Goal: Information Seeking & Learning: Learn about a topic

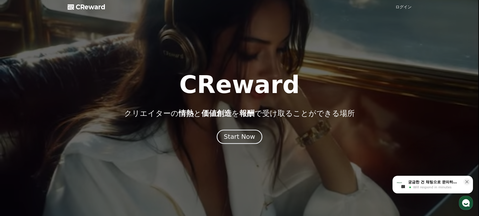
click at [243, 138] on div "Start Now" at bounding box center [239, 136] width 31 height 9
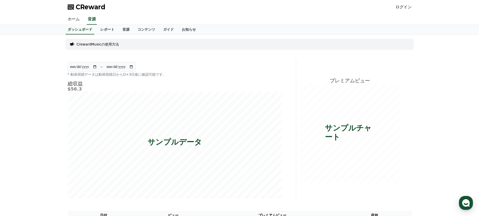
click at [72, 16] on link "ホーム" at bounding box center [74, 19] width 20 height 11
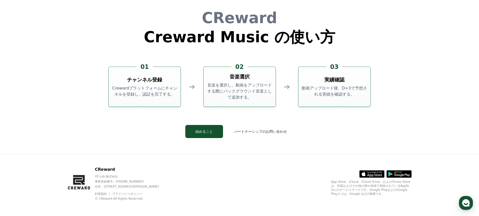
scroll to position [1362, 0]
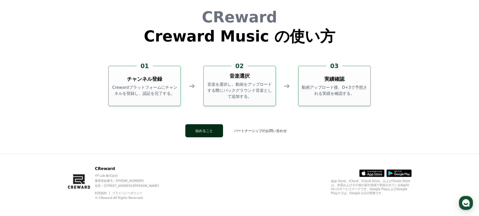
click at [209, 130] on button "始めること" at bounding box center [204, 130] width 38 height 13
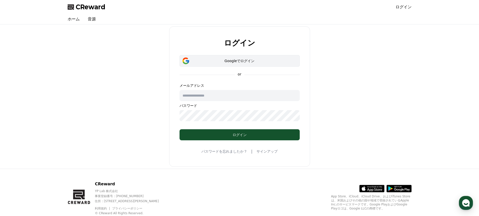
click at [242, 63] on div "Googleでログイン" at bounding box center [240, 60] width 106 height 5
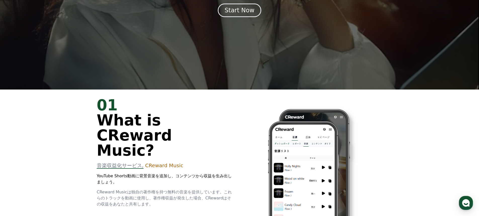
scroll to position [75, 0]
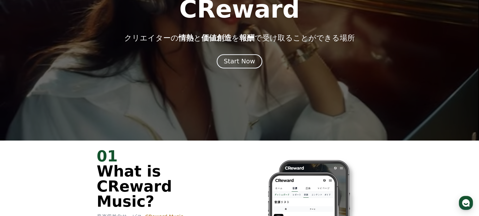
click at [240, 66] on button "Start Now" at bounding box center [239, 61] width 45 height 14
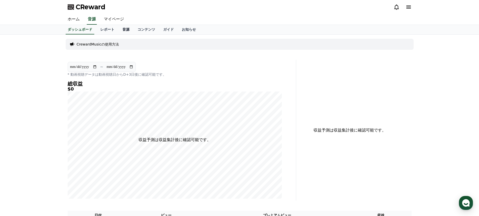
click at [118, 31] on link "音源" at bounding box center [125, 30] width 15 height 10
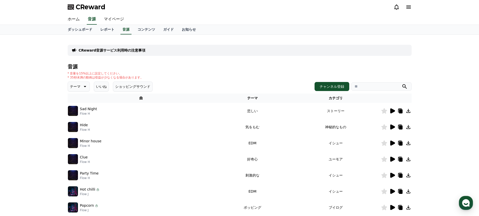
click at [392, 111] on icon at bounding box center [392, 110] width 5 height 5
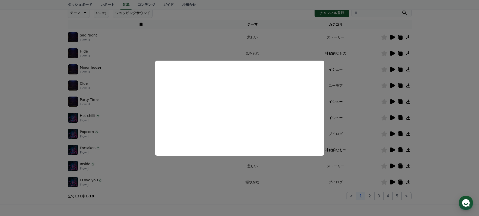
scroll to position [75, 0]
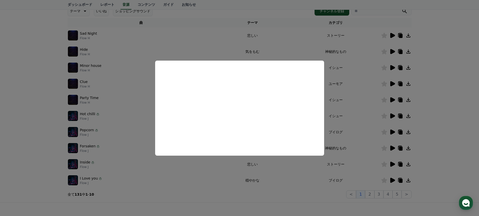
click at [208, 46] on button "close modal" at bounding box center [239, 108] width 479 height 216
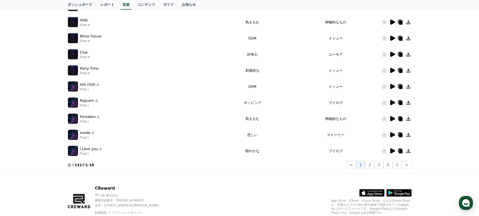
scroll to position [74, 0]
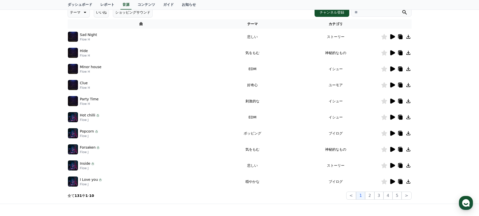
click at [89, 118] on p "Flow J" at bounding box center [90, 120] width 20 height 4
click at [392, 101] on icon at bounding box center [392, 101] width 5 height 5
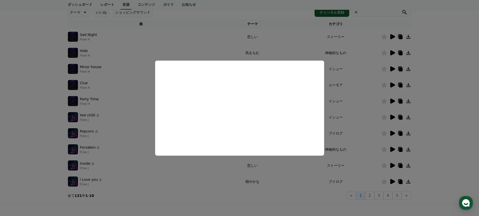
click at [223, 37] on button "close modal" at bounding box center [239, 108] width 479 height 216
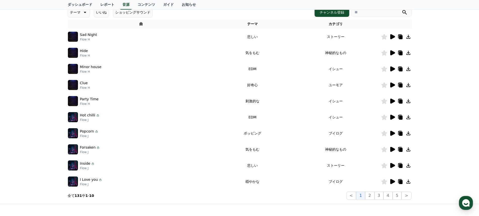
click at [393, 39] on icon at bounding box center [392, 37] width 6 height 6
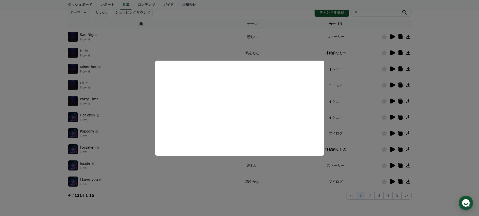
click at [225, 48] on button "close modal" at bounding box center [239, 108] width 479 height 216
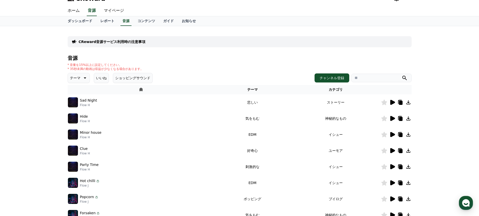
scroll to position [0, 0]
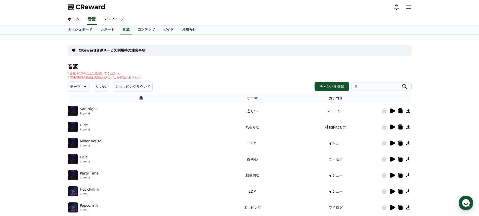
click at [85, 85] on button "テーマ" at bounding box center [79, 86] width 22 height 10
click at [79, 114] on button "空想" at bounding box center [73, 112] width 11 height 11
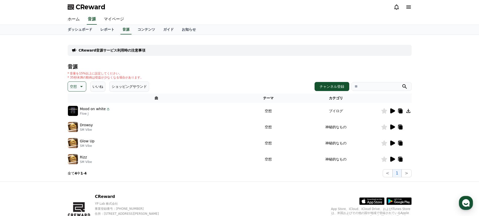
click at [392, 111] on icon at bounding box center [392, 110] width 5 height 5
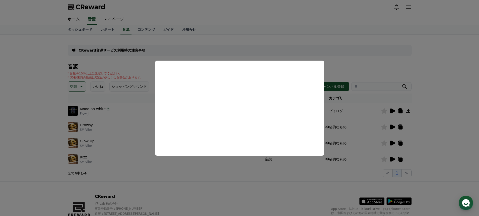
click at [245, 45] on button "close modal" at bounding box center [239, 108] width 479 height 216
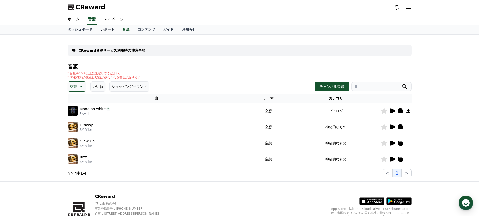
click at [96, 31] on link "レポート" at bounding box center [107, 30] width 22 height 10
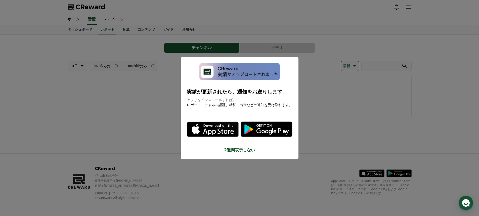
click at [118, 31] on button "close modal" at bounding box center [239, 108] width 479 height 216
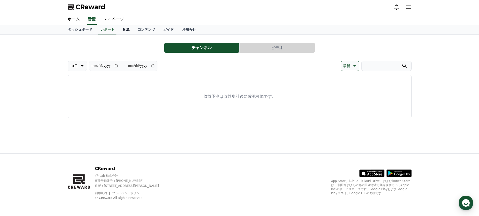
click at [120, 31] on link "音源" at bounding box center [125, 30] width 15 height 10
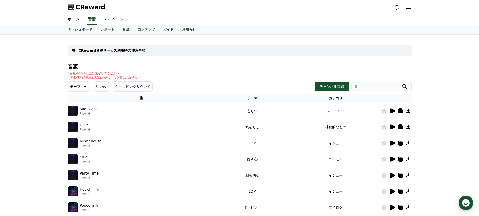
click at [82, 88] on icon at bounding box center [84, 86] width 6 height 6
click at [82, 138] on button "ポッピング" at bounding box center [79, 139] width 22 height 11
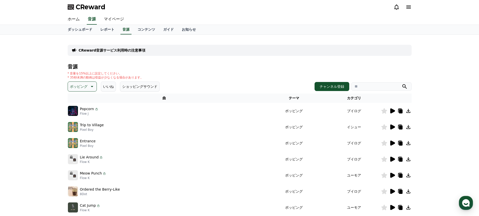
click at [394, 111] on icon at bounding box center [392, 110] width 5 height 5
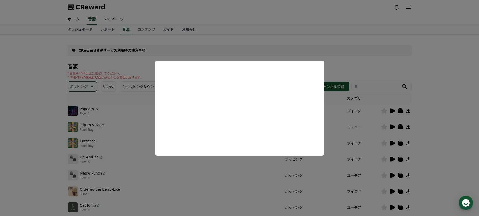
drag, startPoint x: 10, startPoint y: 77, endPoint x: 18, endPoint y: 76, distance: 8.4
click at [14, 76] on button "close modal" at bounding box center [239, 108] width 479 height 216
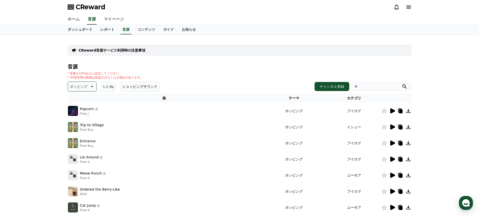
click at [88, 87] on icon at bounding box center [91, 86] width 6 height 6
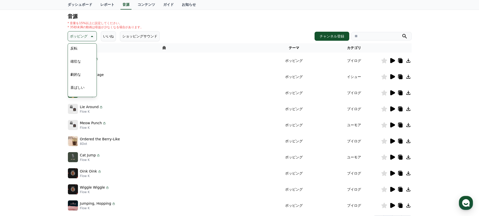
scroll to position [101, 0]
click at [79, 81] on button "喜ばしい" at bounding box center [77, 79] width 18 height 11
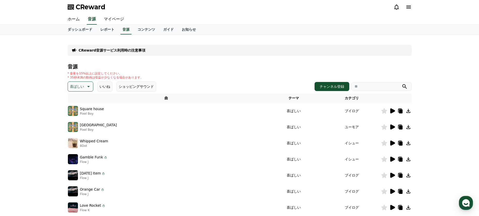
click at [392, 112] on icon at bounding box center [392, 110] width 5 height 5
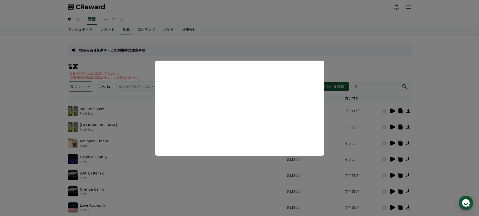
click at [428, 53] on button "close modal" at bounding box center [239, 108] width 479 height 216
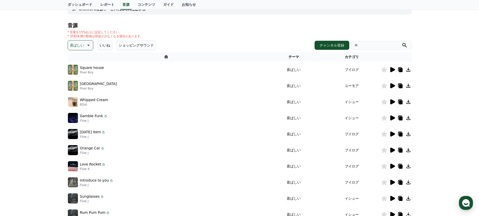
scroll to position [50, 0]
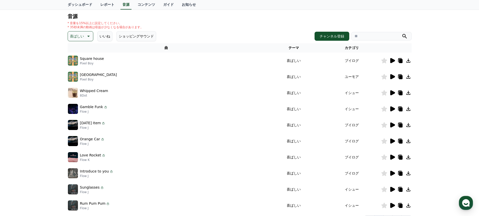
click at [393, 92] on icon at bounding box center [392, 92] width 5 height 5
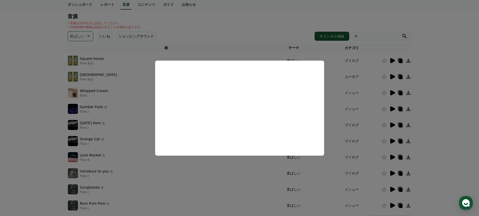
click at [263, 17] on button "close modal" at bounding box center [239, 108] width 479 height 216
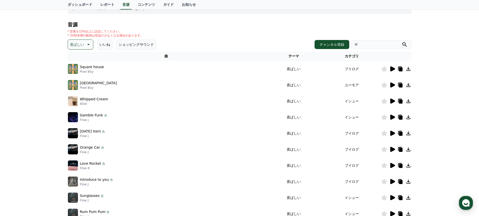
scroll to position [75, 0]
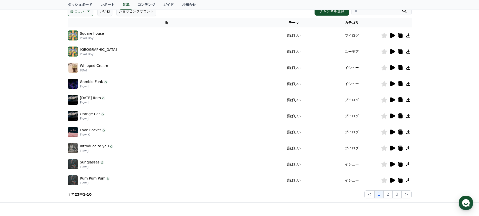
click at [390, 132] on icon at bounding box center [392, 132] width 6 height 6
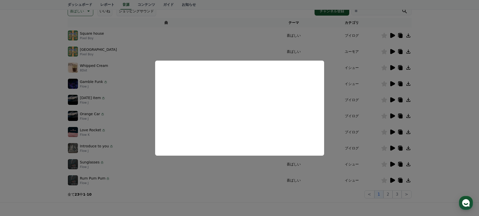
click at [257, 13] on button "close modal" at bounding box center [239, 108] width 479 height 216
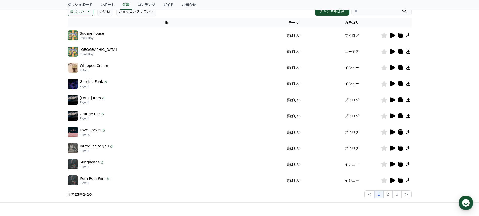
click at [390, 86] on icon at bounding box center [392, 83] width 5 height 5
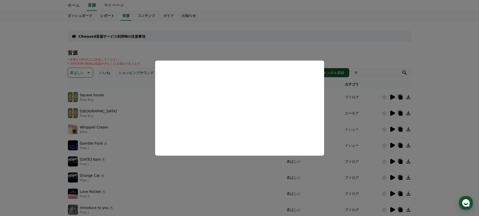
scroll to position [0, 0]
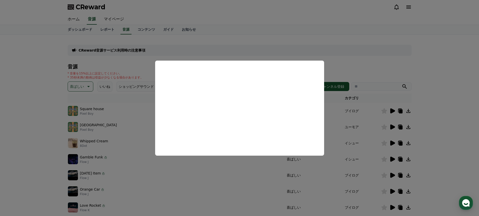
click at [284, 44] on button "close modal" at bounding box center [239, 108] width 479 height 216
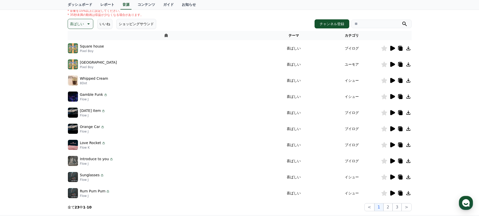
scroll to position [50, 0]
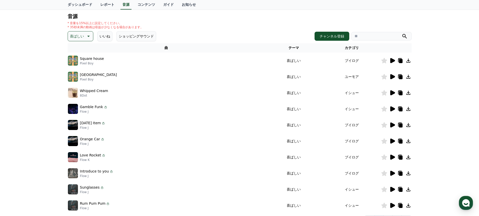
click at [88, 33] on button "喜ばしい" at bounding box center [81, 36] width 26 height 10
click at [135, 39] on button "ショッピングサウンド" at bounding box center [136, 36] width 40 height 10
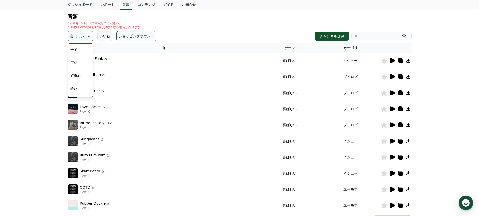
click at [221, 29] on div "音源 * 音量を15%以上に設定してください。 * 35秒未満の動画は収益が少なくなる場合があります。 喜ばしい テーマ 全て 空想 好奇心 暗い 明るい ポ…" at bounding box center [240, 119] width 344 height 210
drag, startPoint x: 206, startPoint y: 18, endPoint x: 96, endPoint y: 33, distance: 111.1
click at [206, 19] on div "音源 * 音量を15%以上に設定してください。 * 35秒未満の動画は収益が少なくなる場合があります。 喜ばしい テーマ 全て 空想 好奇心 暗い 明るい ポ…" at bounding box center [240, 119] width 344 height 210
click at [59, 34] on div "CReward音源サービス利用時の注意事項 音源 * 音量を15%以上に設定してください。 * 35秒未満の動画は収益が少なくなる場合があります。 喜ばしい …" at bounding box center [239, 105] width 479 height 243
click at [85, 37] on icon at bounding box center [88, 36] width 6 height 6
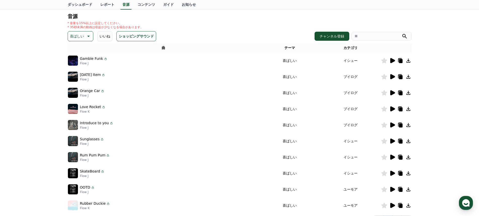
click at [130, 35] on button "ショッピングサウンド" at bounding box center [136, 36] width 40 height 10
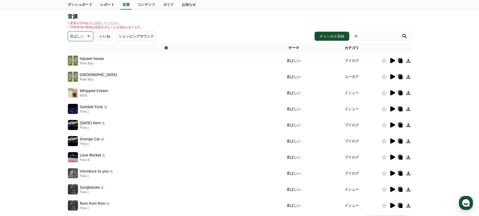
click at [87, 36] on icon at bounding box center [88, 36] width 3 height 1
click at [77, 79] on button "気をもむ" at bounding box center [77, 77] width 18 height 11
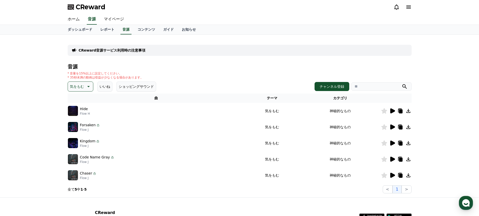
click at [391, 110] on icon at bounding box center [392, 110] width 5 height 5
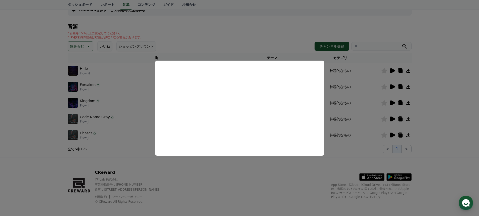
scroll to position [44, 0]
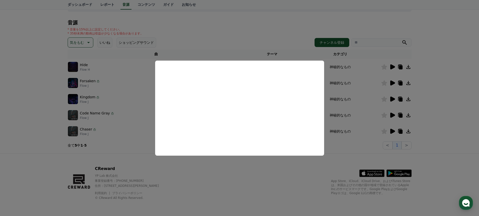
click at [134, 125] on button "close modal" at bounding box center [239, 108] width 479 height 216
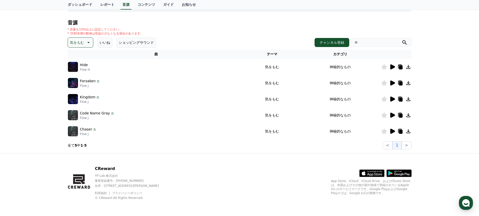
click at [85, 44] on icon at bounding box center [88, 42] width 6 height 6
click at [79, 97] on div "全て 空想 好奇心 暗い 明るい ポッピング 刺激的な 反転 雄壮な 劇的な 喜ばしい 気分 EDM 溝 悲しい 穏やかな 可愛い 感動的な 気をもむ 喜劇的な" at bounding box center [80, 179] width 24 height 259
click at [73, 95] on button "暗い" at bounding box center [73, 94] width 11 height 11
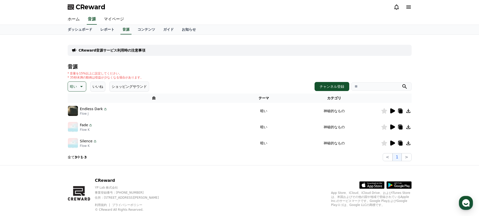
click at [392, 111] on icon at bounding box center [392, 110] width 5 height 5
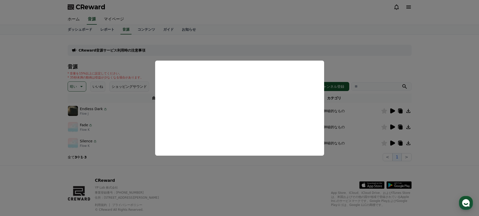
scroll to position [12, 0]
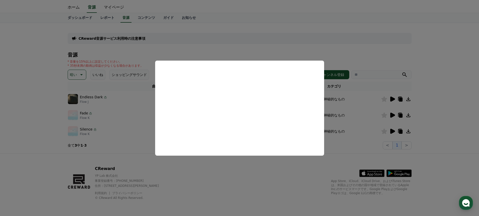
click at [340, 33] on button "close modal" at bounding box center [239, 108] width 479 height 216
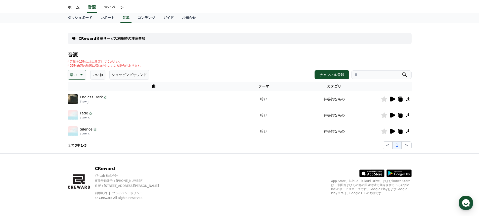
scroll to position [0, 0]
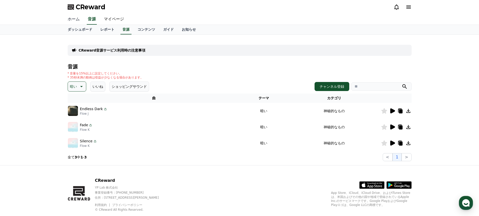
click at [74, 18] on link "ホーム" at bounding box center [74, 19] width 20 height 11
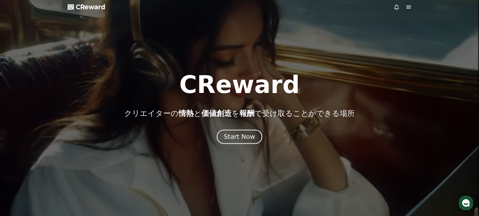
click at [254, 139] on button "Start Now" at bounding box center [239, 136] width 45 height 14
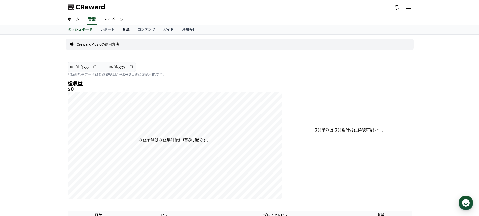
click at [118, 32] on link "音源" at bounding box center [125, 30] width 15 height 10
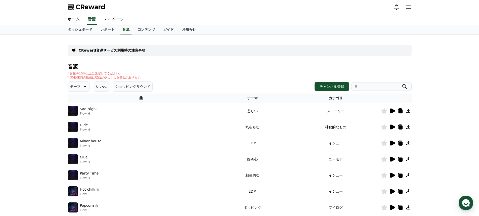
click at [81, 89] on icon at bounding box center [84, 86] width 6 height 6
click at [78, 125] on button "好奇心" at bounding box center [75, 125] width 15 height 11
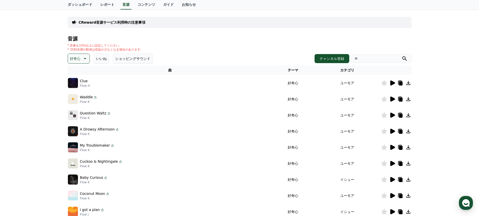
scroll to position [75, 0]
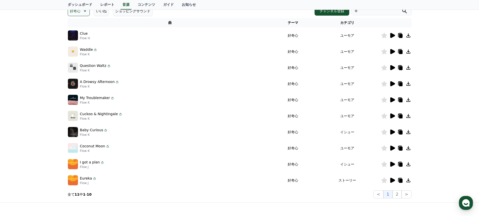
click at [408, 118] on icon at bounding box center [408, 116] width 6 height 6
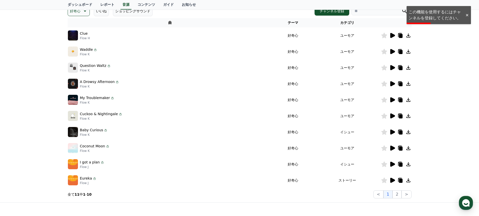
click at [466, 15] on div at bounding box center [467, 15] width 8 height 5
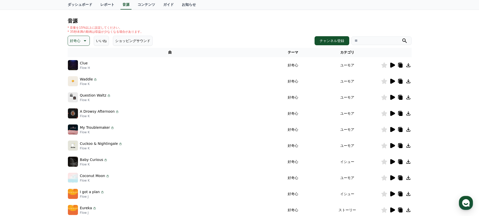
scroll to position [0, 0]
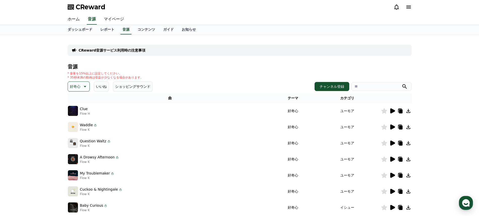
click at [84, 87] on icon at bounding box center [84, 86] width 6 height 6
click at [81, 126] on button "刺激的な" at bounding box center [77, 127] width 18 height 11
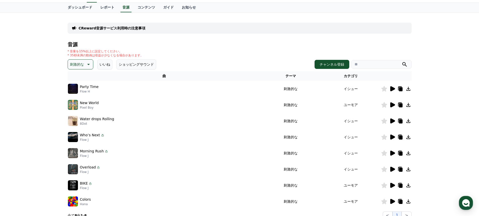
scroll to position [50, 0]
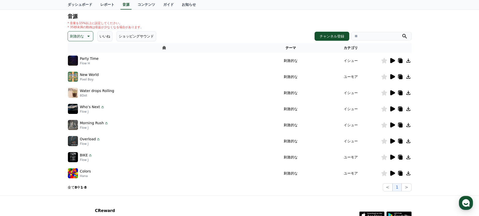
click at [391, 157] on icon at bounding box center [392, 157] width 5 height 5
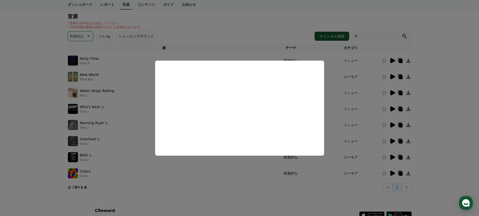
click at [200, 25] on button "close modal" at bounding box center [239, 108] width 479 height 216
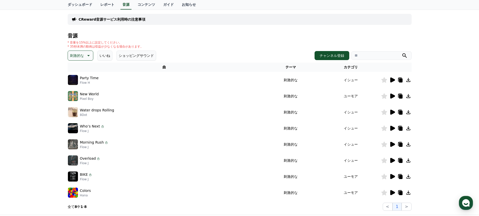
scroll to position [0, 0]
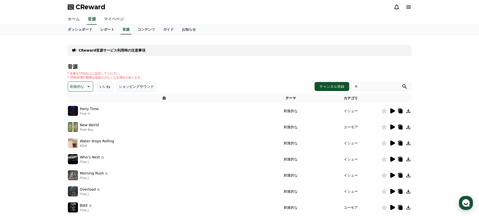
click at [73, 22] on link "ホーム" at bounding box center [74, 19] width 20 height 11
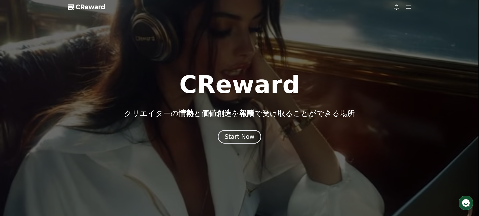
drag, startPoint x: 375, startPoint y: 102, endPoint x: 371, endPoint y: 97, distance: 6.8
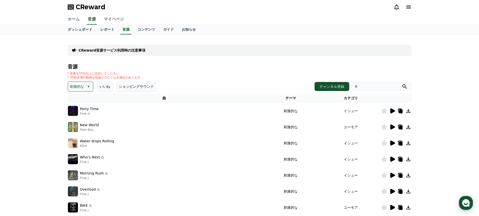
click at [74, 19] on link "ホーム" at bounding box center [74, 19] width 20 height 11
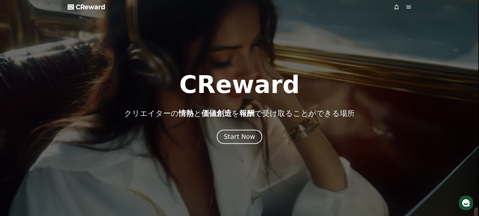
click at [243, 136] on div "Start Now" at bounding box center [239, 136] width 31 height 9
